Goal: Navigation & Orientation: Find specific page/section

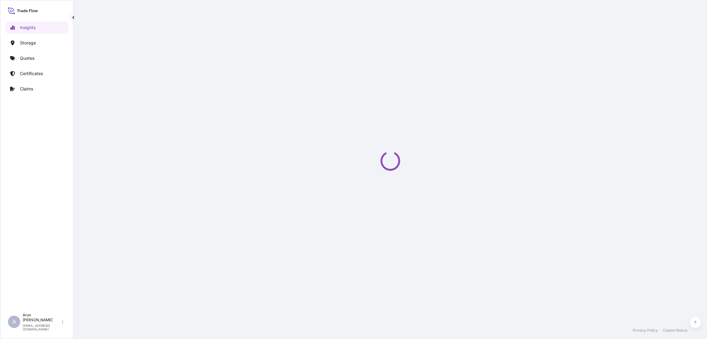
select select "2025"
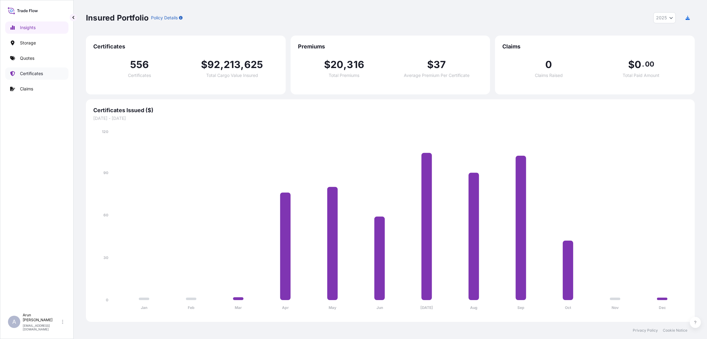
click at [35, 70] on link "Certificates" at bounding box center [36, 73] width 63 height 12
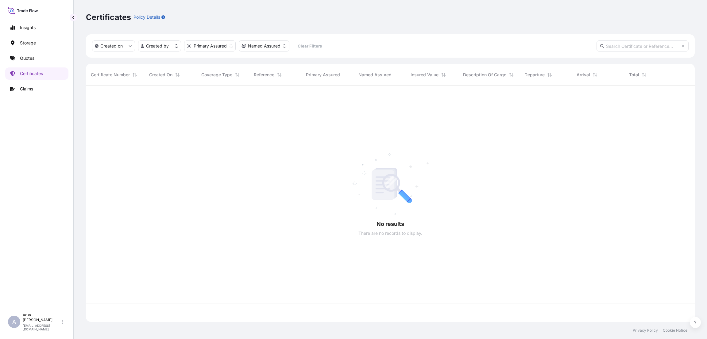
scroll to position [233, 601]
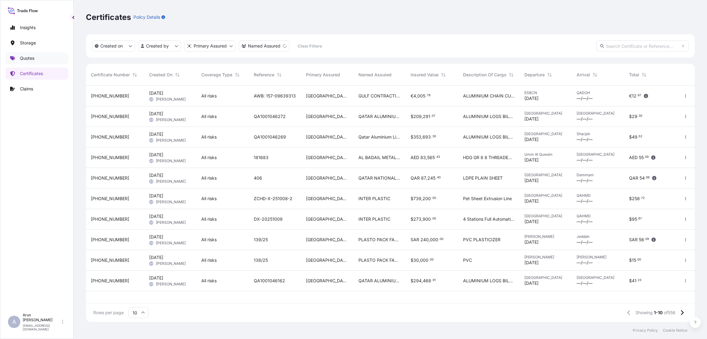
click at [28, 53] on link "Quotes" at bounding box center [36, 58] width 63 height 12
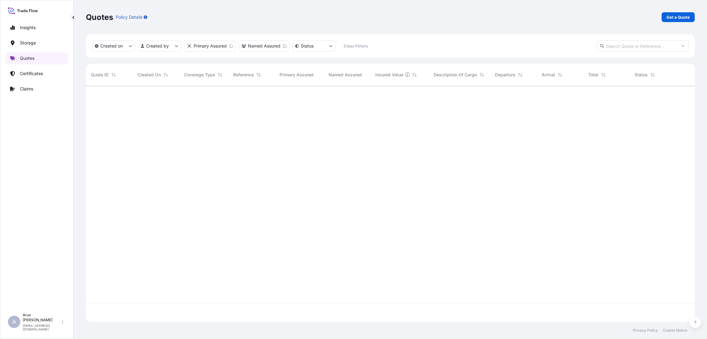
scroll to position [233, 601]
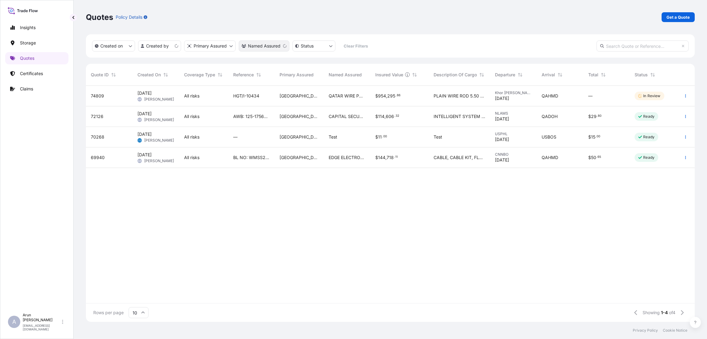
scroll to position [233, 601]
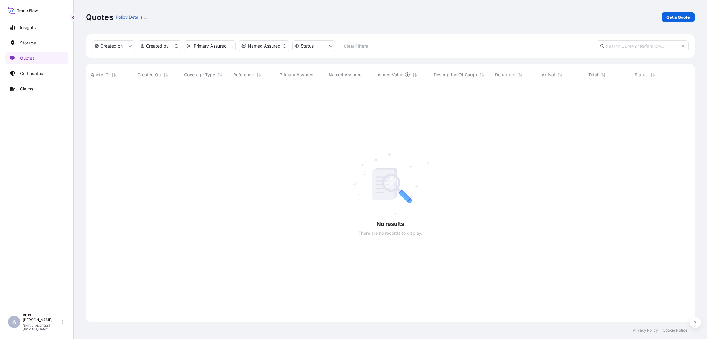
scroll to position [233, 601]
